Goal: Navigation & Orientation: Find specific page/section

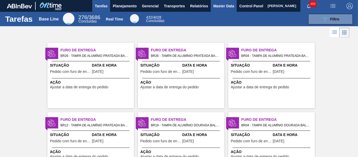
click at [213, 2] on button "Master Data" at bounding box center [224, 6] width 26 height 12
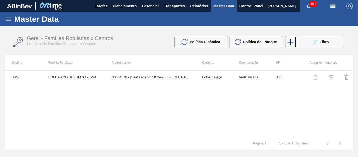
click at [8, 24] on div "Master Data" at bounding box center [179, 19] width 358 height 14
click at [10, 18] on icon at bounding box center [8, 19] width 5 height 3
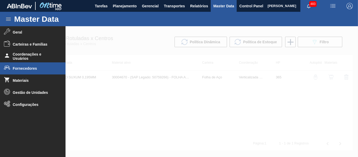
click at [40, 72] on li "Fornecedores" at bounding box center [32, 68] width 65 height 12
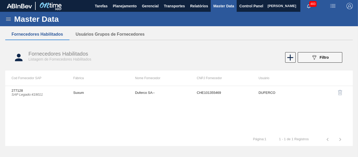
click at [10, 17] on icon at bounding box center [8, 19] width 6 height 6
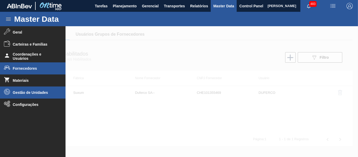
click at [43, 92] on span "Gestão de Unidades" at bounding box center [34, 92] width 43 height 4
